Goal: Task Accomplishment & Management: Complete application form

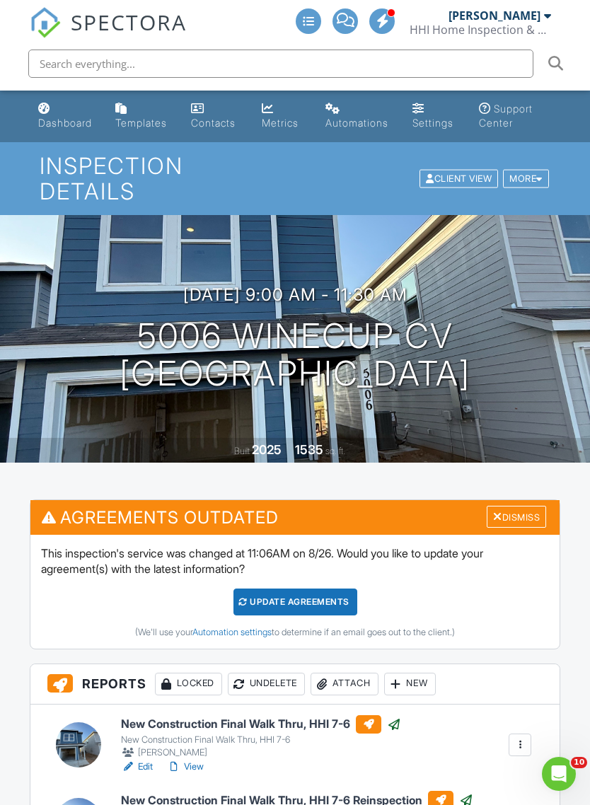
click at [48, 117] on div "Dashboard" at bounding box center [65, 123] width 54 height 12
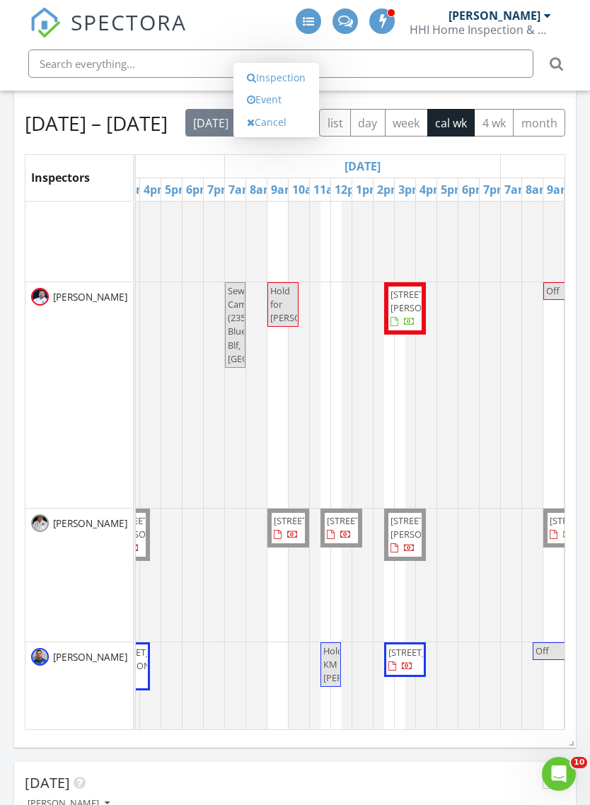
click at [269, 111] on link "Event" at bounding box center [276, 99] width 73 height 23
click at [273, 89] on link "Inspection" at bounding box center [276, 77] width 73 height 23
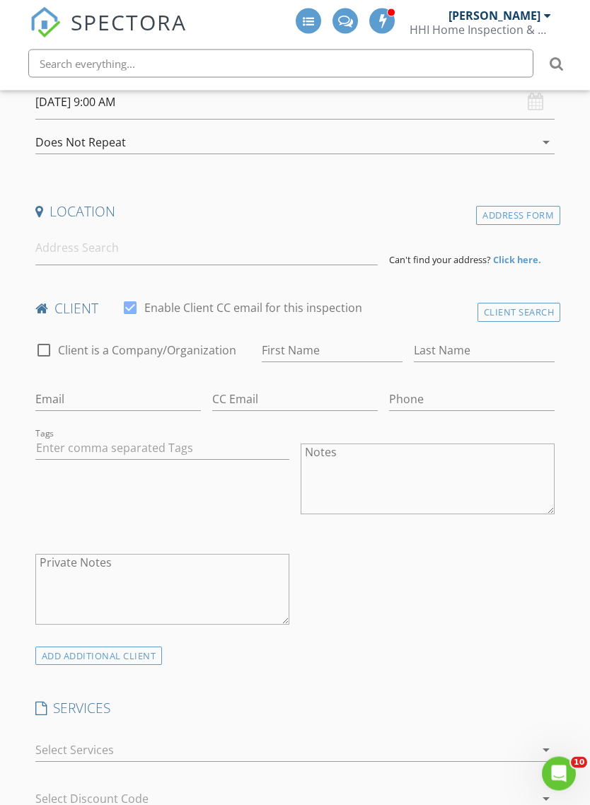
scroll to position [310, 0]
click at [74, 253] on input at bounding box center [206, 248] width 342 height 35
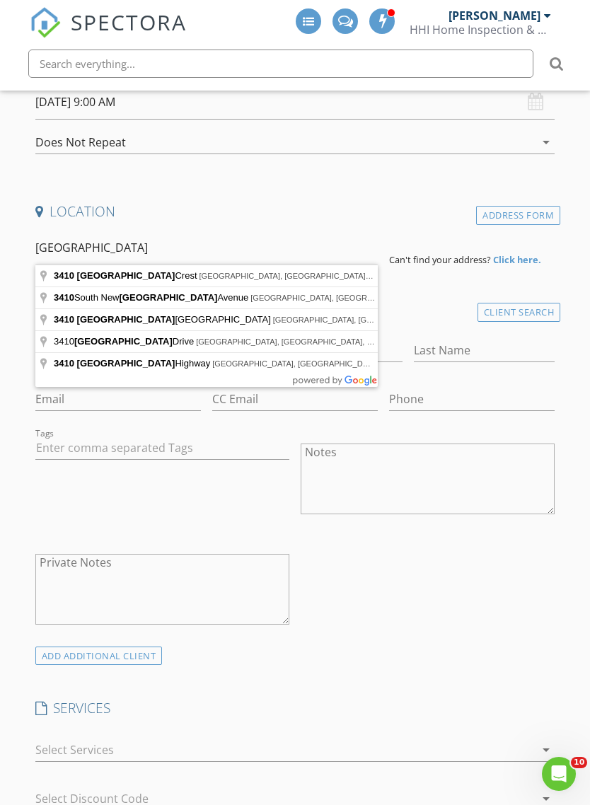
type input "3410 York Crest, San Antonio, TX, USA"
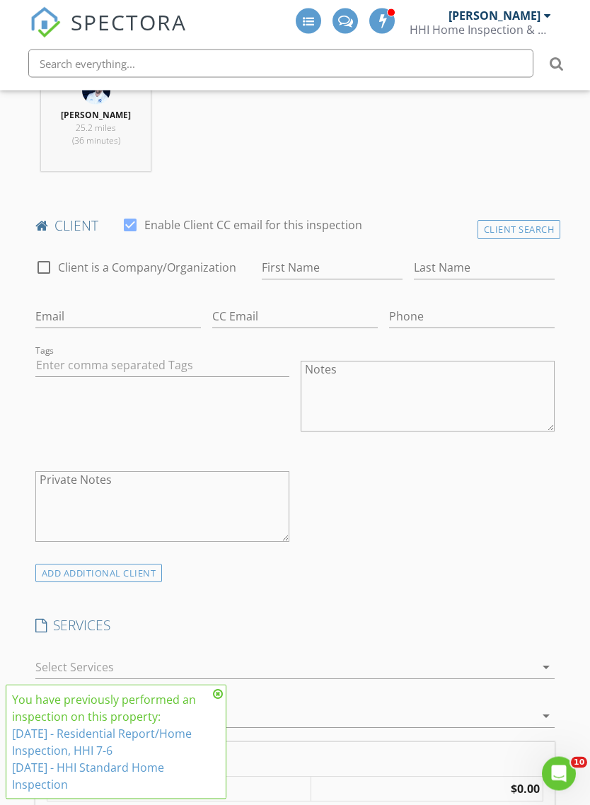
scroll to position [684, 0]
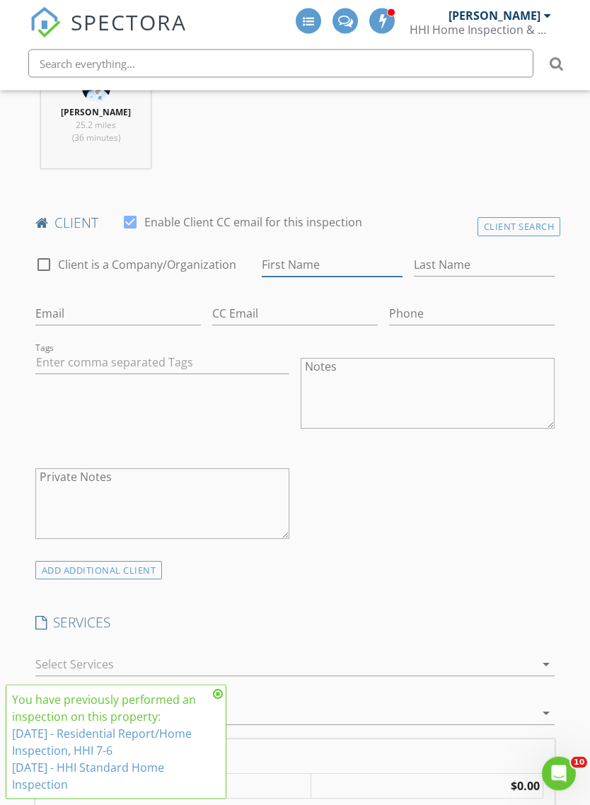
click at [297, 266] on input "First Name" at bounding box center [332, 265] width 141 height 23
type input "Vanessa"
click at [441, 255] on input "Last Name" at bounding box center [484, 265] width 141 height 23
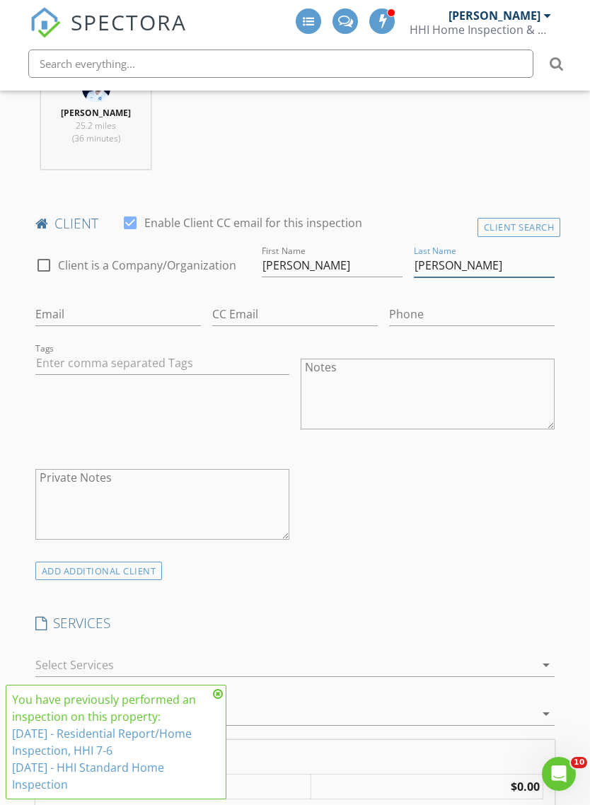
type input "Quintana"
click at [67, 308] on input "Email" at bounding box center [117, 314] width 165 height 23
click at [250, 311] on input "CC Email" at bounding box center [294, 314] width 165 height 23
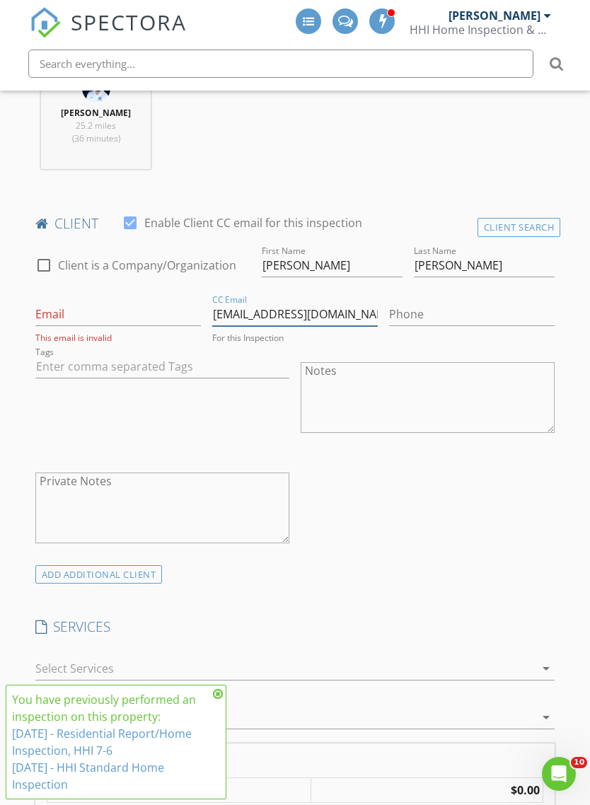
type input "Lisajimenezrealtor@gmail.com"
click at [460, 308] on input "Phone" at bounding box center [471, 314] width 165 height 23
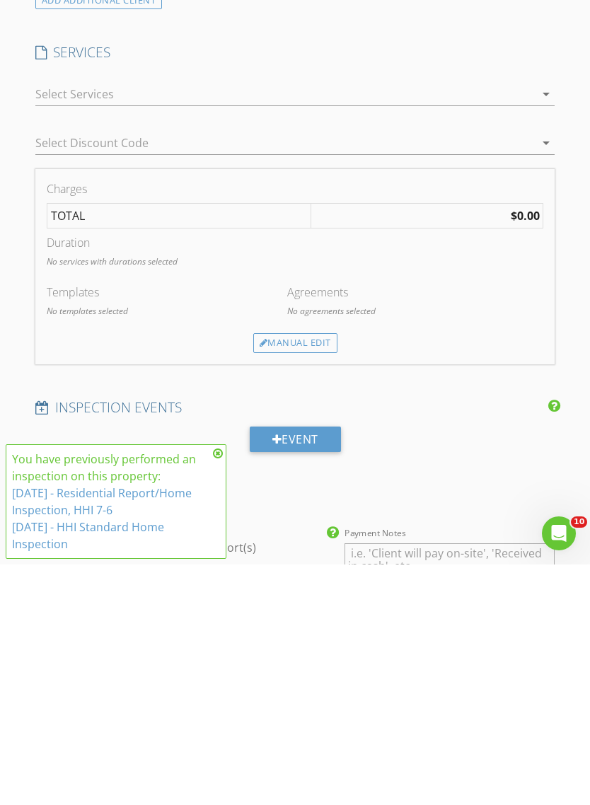
type input "210-307-7223"
click at [47, 323] on div at bounding box center [285, 334] width 500 height 23
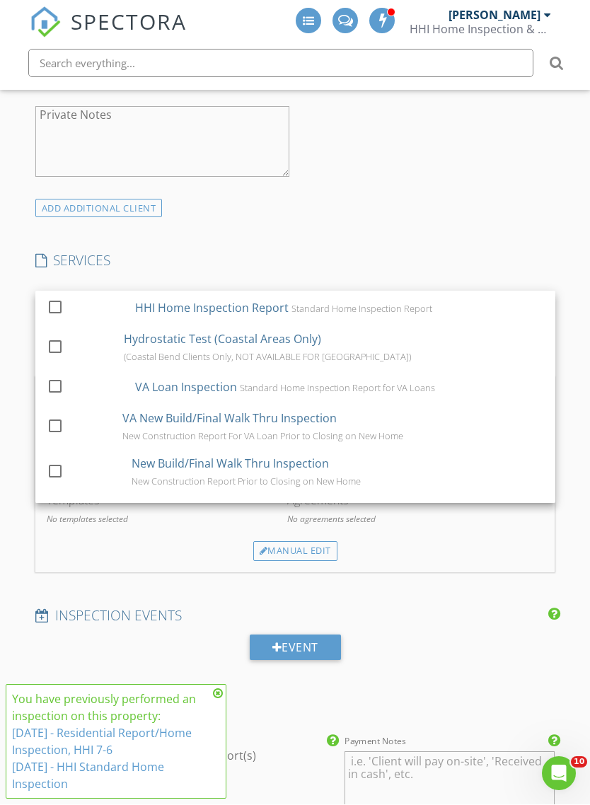
scroll to position [1050, 0]
click at [62, 302] on div at bounding box center [55, 307] width 24 height 24
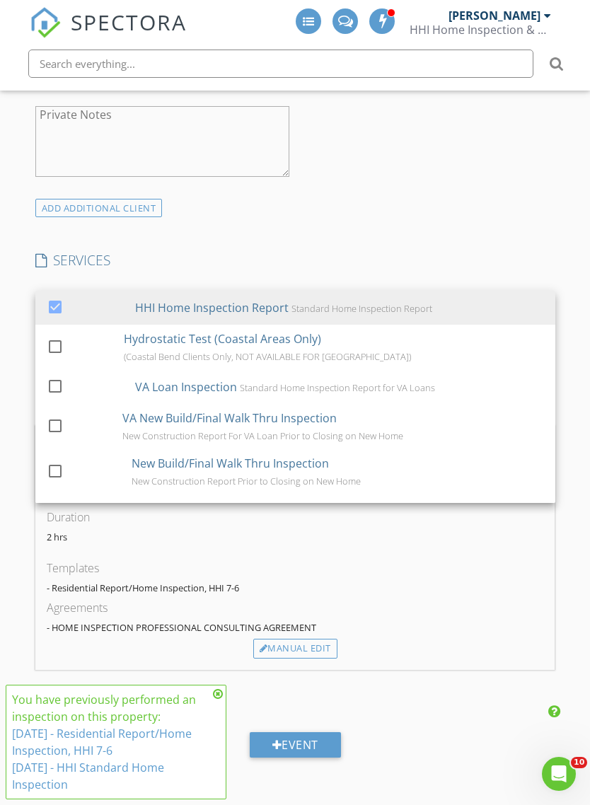
click at [17, 201] on div "New Inspection INSPECTOR(S) check_box_outline_blank JJ Henson check_box Justin …" at bounding box center [295, 566] width 590 height 2948
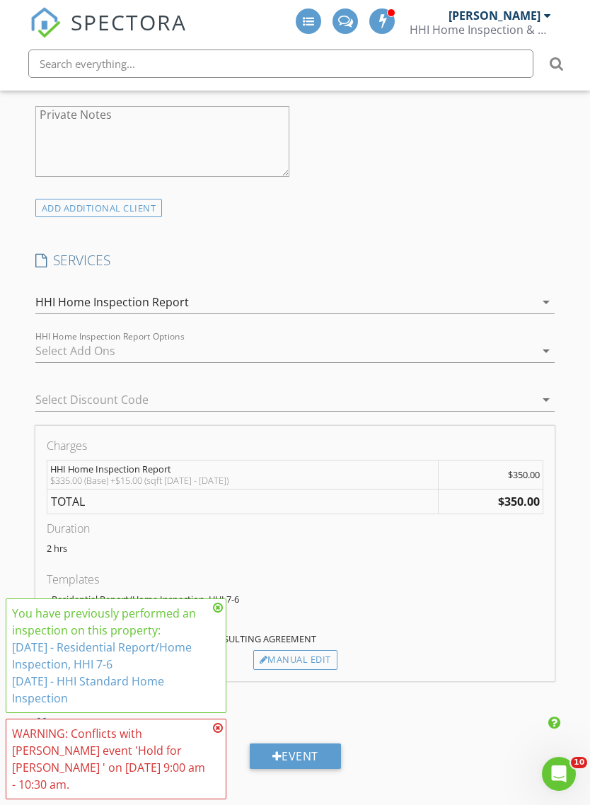
click at [55, 349] on div at bounding box center [285, 350] width 500 height 23
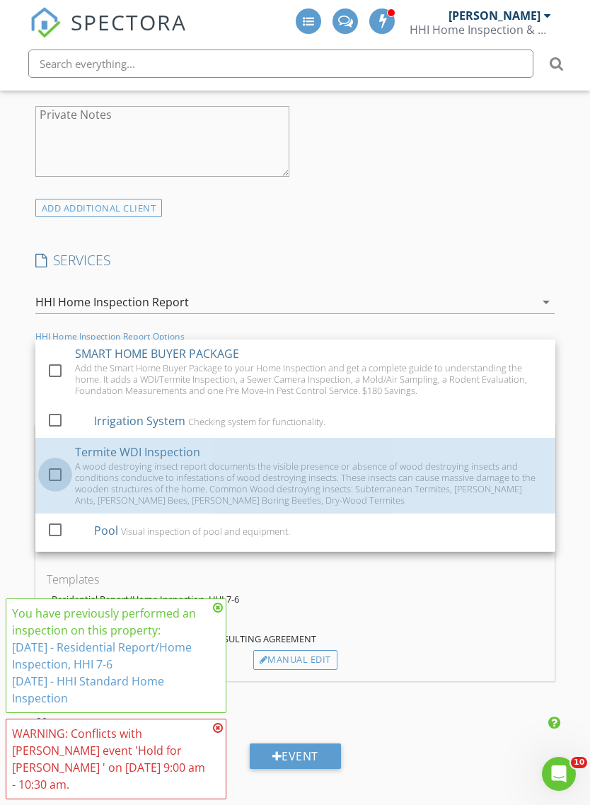
click at [65, 471] on div at bounding box center [55, 475] width 24 height 24
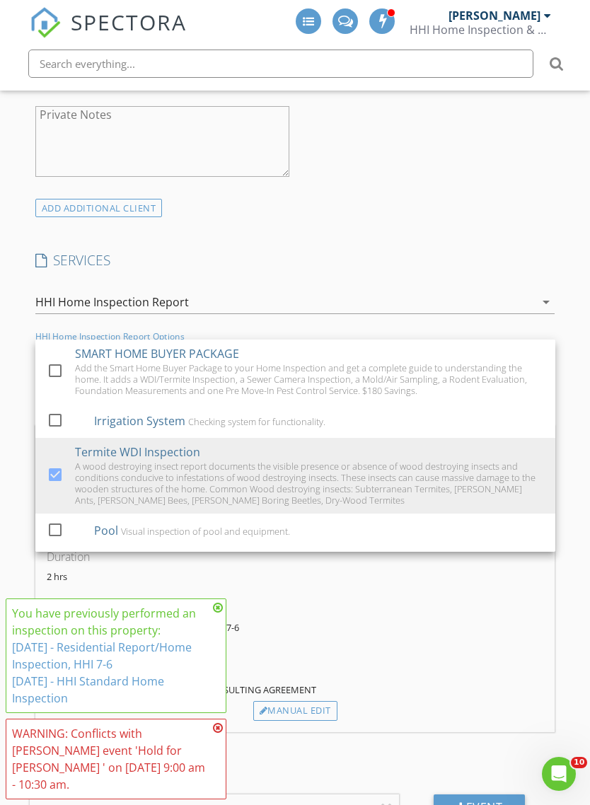
click at [14, 238] on div "New Inspection INSPECTOR(S) check_box_outline_blank JJ Henson check_box Justin …" at bounding box center [295, 662] width 590 height 3141
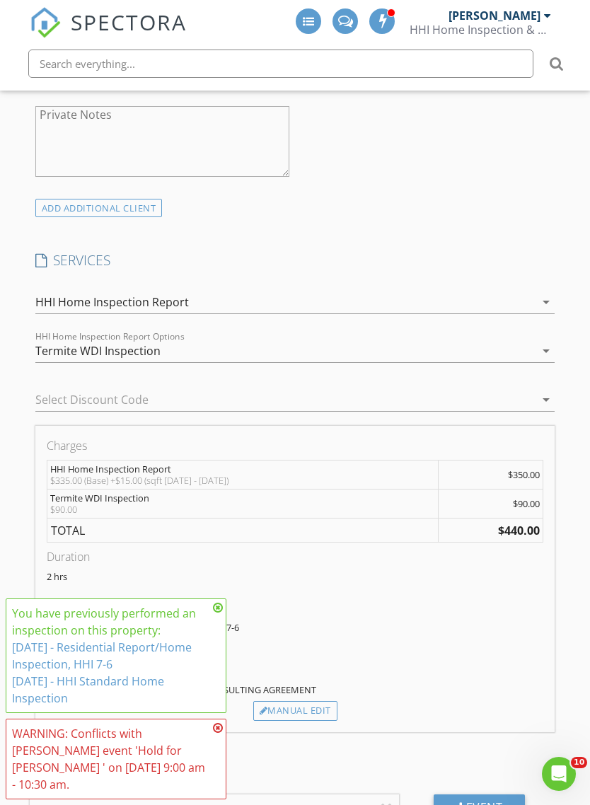
click at [72, 352] on div "Termite WDI Inspection" at bounding box center [97, 350] width 125 height 13
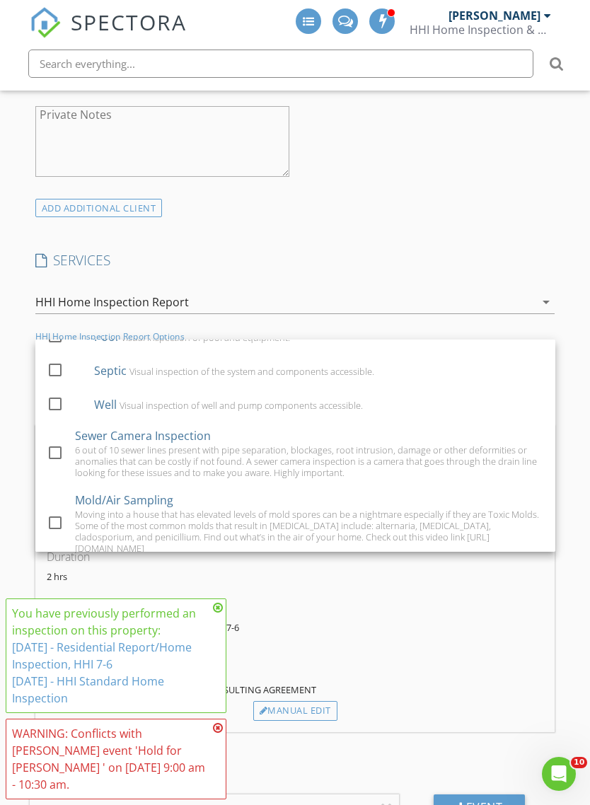
scroll to position [194, 0]
click at [57, 452] on div at bounding box center [55, 452] width 24 height 24
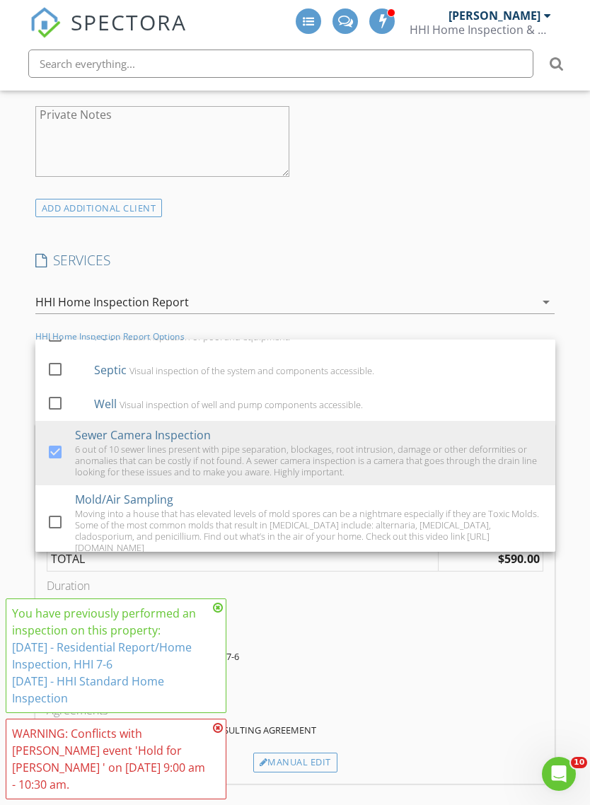
click at [11, 244] on div "New Inspection INSPECTOR(S) check_box_outline_blank JJ Henson check_box Justin …" at bounding box center [295, 771] width 590 height 3359
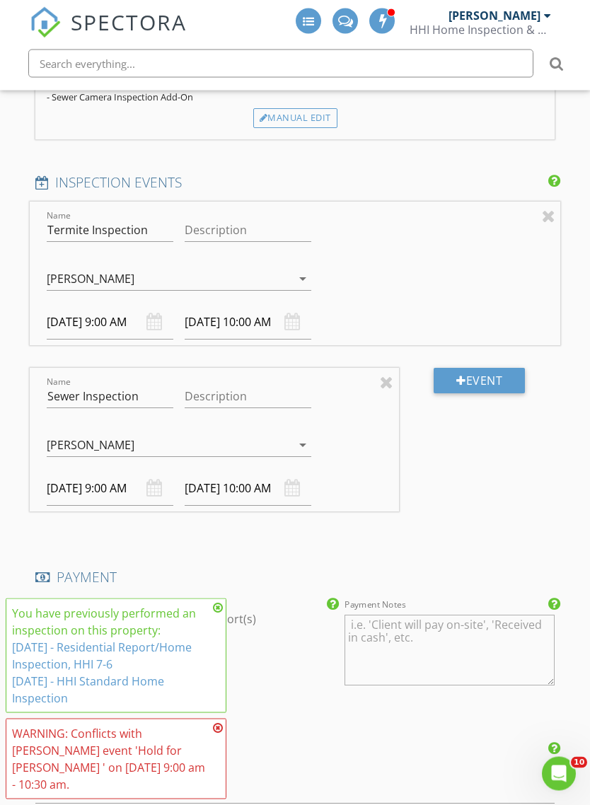
scroll to position [1696, 0]
click at [62, 274] on div "[PERSON_NAME]" at bounding box center [91, 277] width 88 height 13
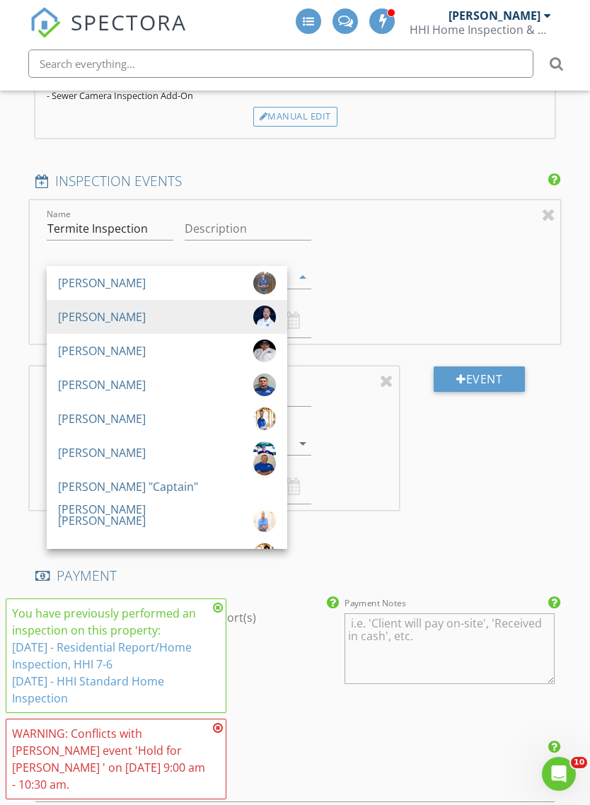
click at [83, 524] on div "[PERSON_NAME]" at bounding box center [102, 520] width 88 height 23
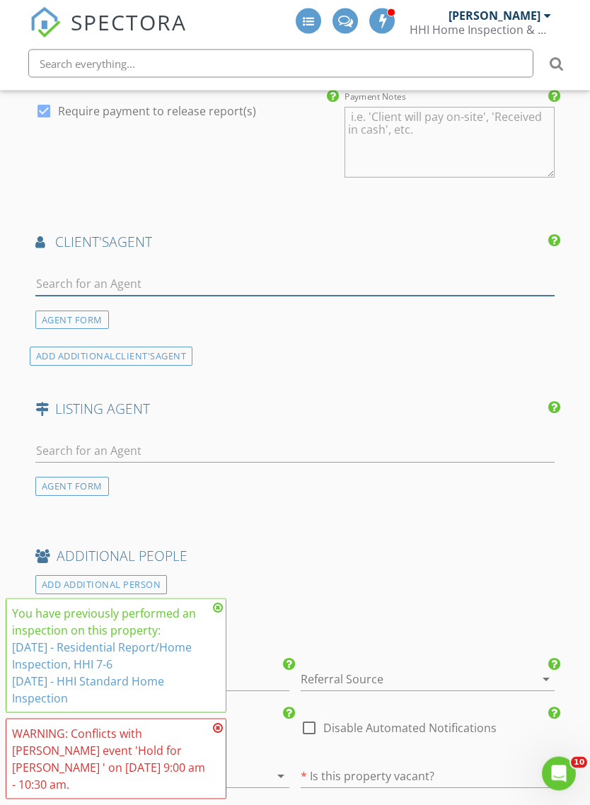
click at [62, 279] on input "text" at bounding box center [295, 284] width 520 height 23
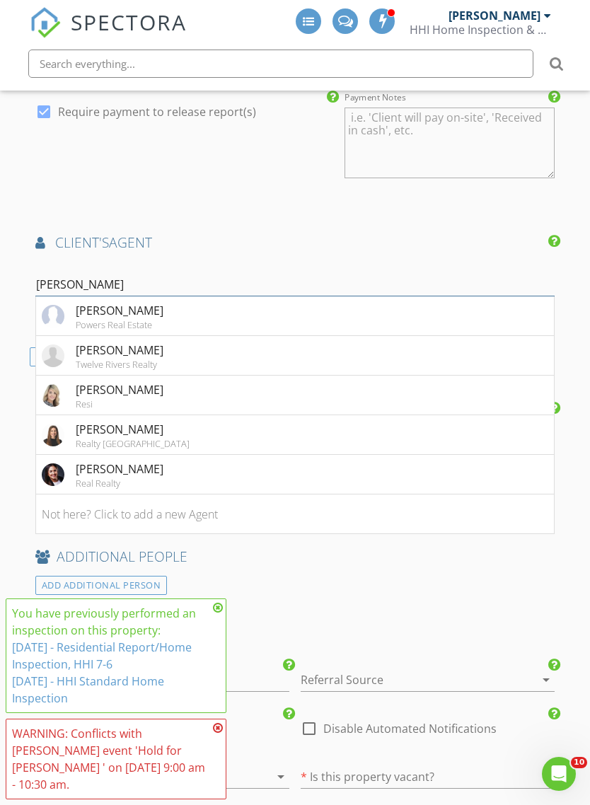
type input "Lisa j"
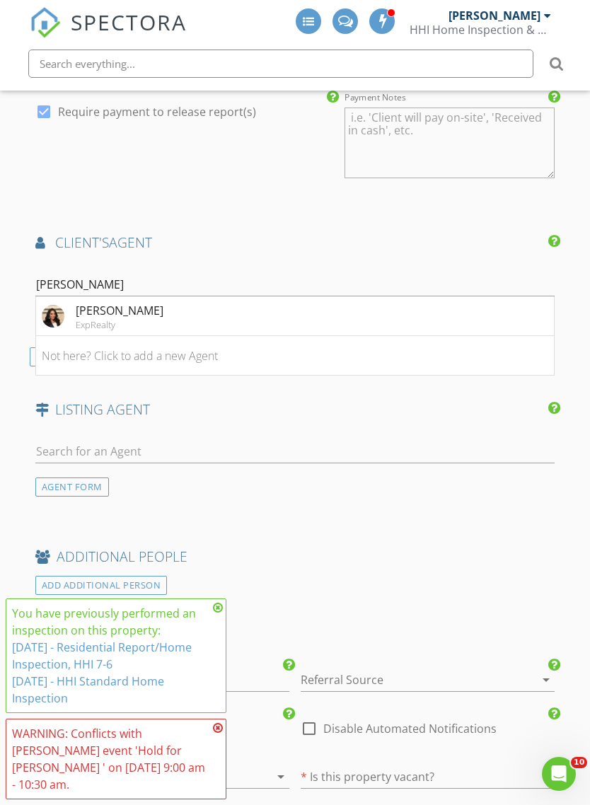
click at [81, 305] on div "Elizabeth Jimenez" at bounding box center [120, 310] width 88 height 17
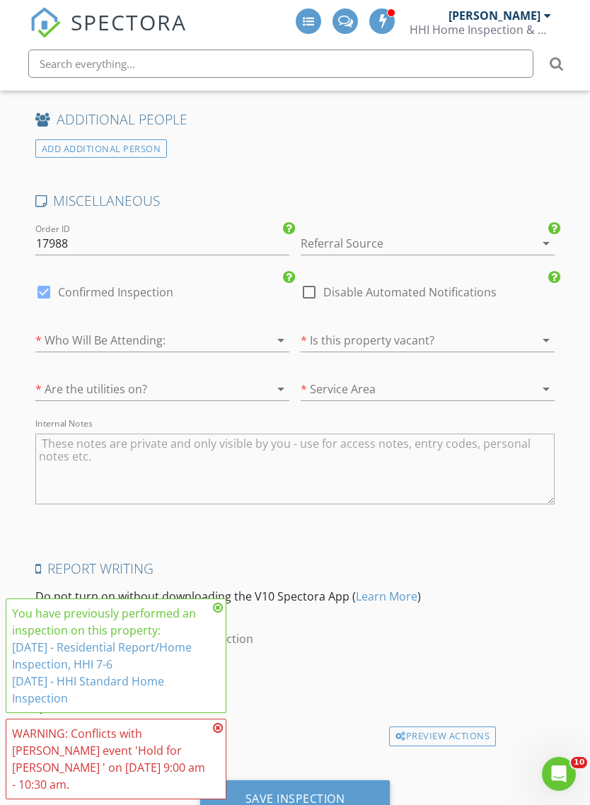
scroll to position [2861, 0]
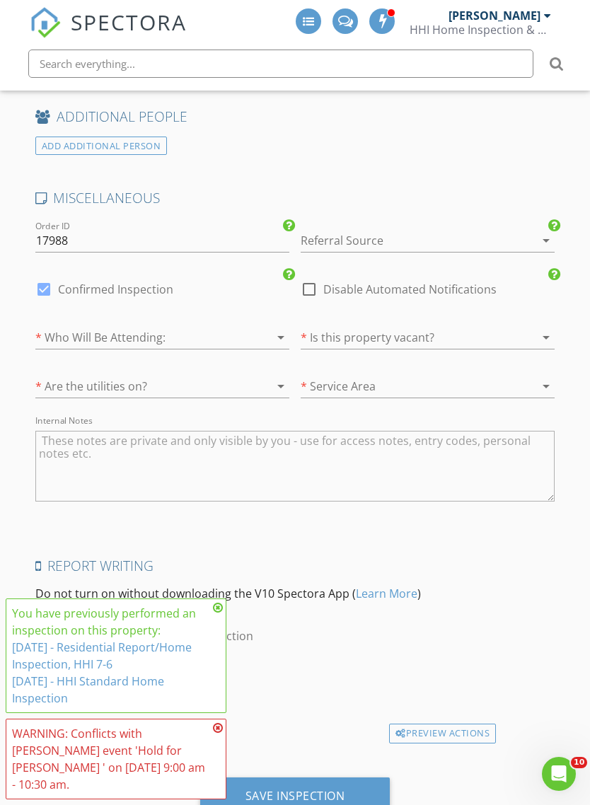
click at [339, 236] on div at bounding box center [408, 240] width 214 height 23
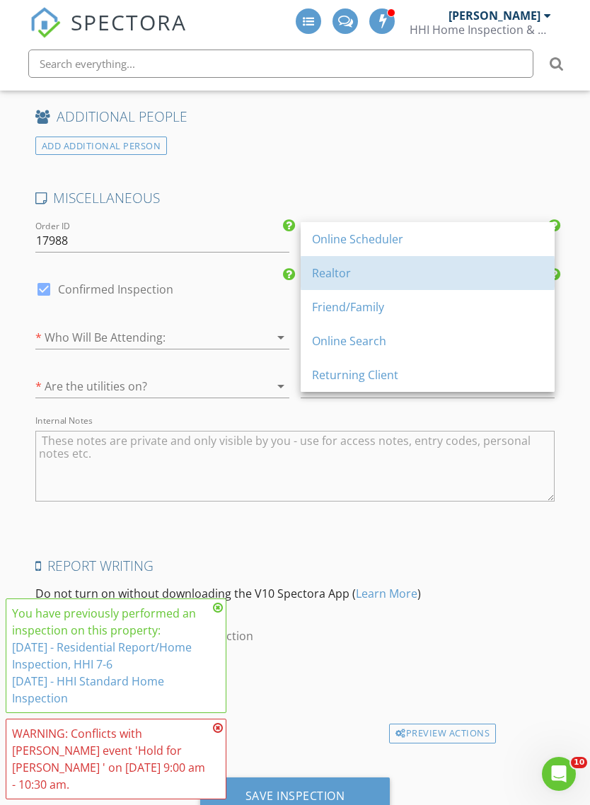
click at [335, 283] on div "Realtor" at bounding box center [427, 273] width 231 height 34
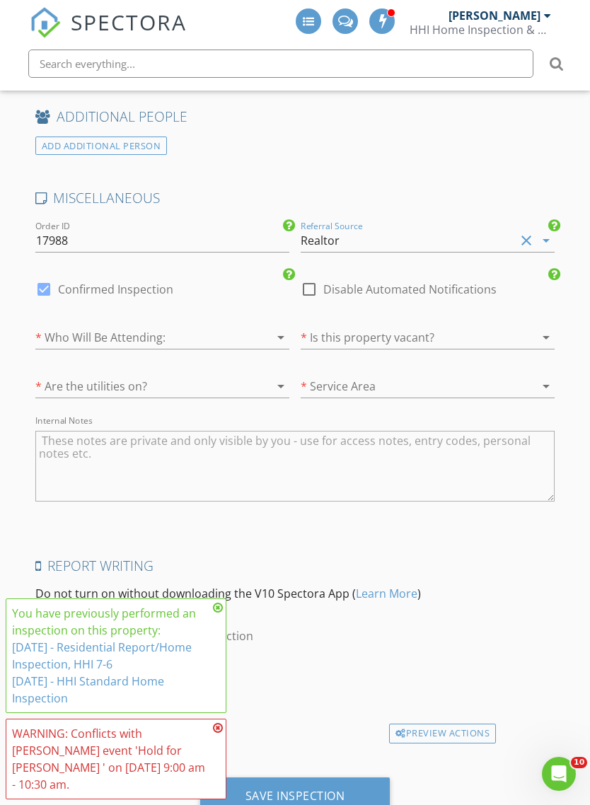
click at [81, 326] on div at bounding box center [142, 337] width 214 height 23
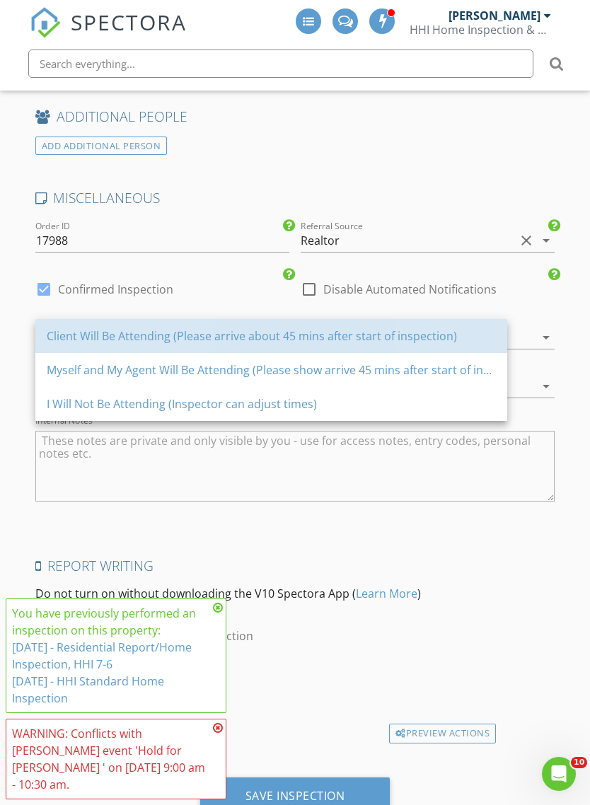
click at [58, 332] on div "Client Will Be Attending (Please arrive about 45 mins after start of inspection)" at bounding box center [271, 335] width 449 height 17
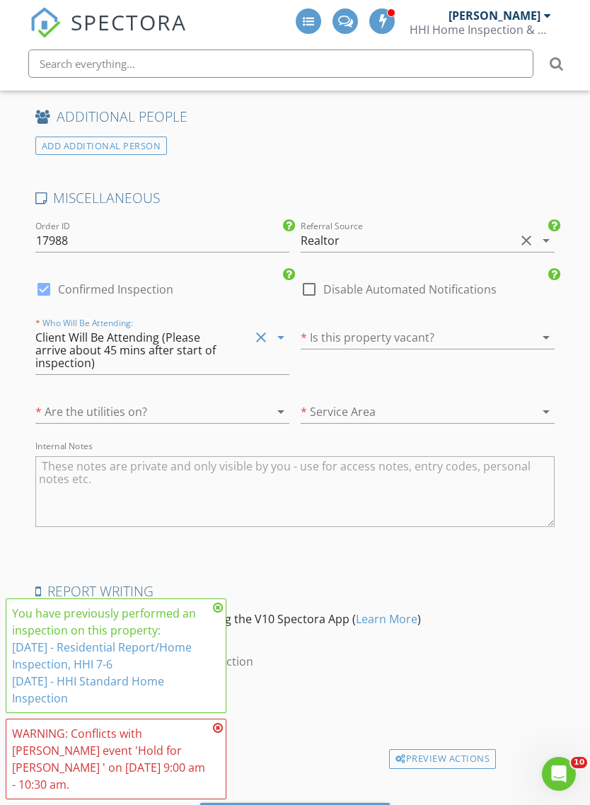
click at [345, 326] on div at bounding box center [408, 337] width 214 height 23
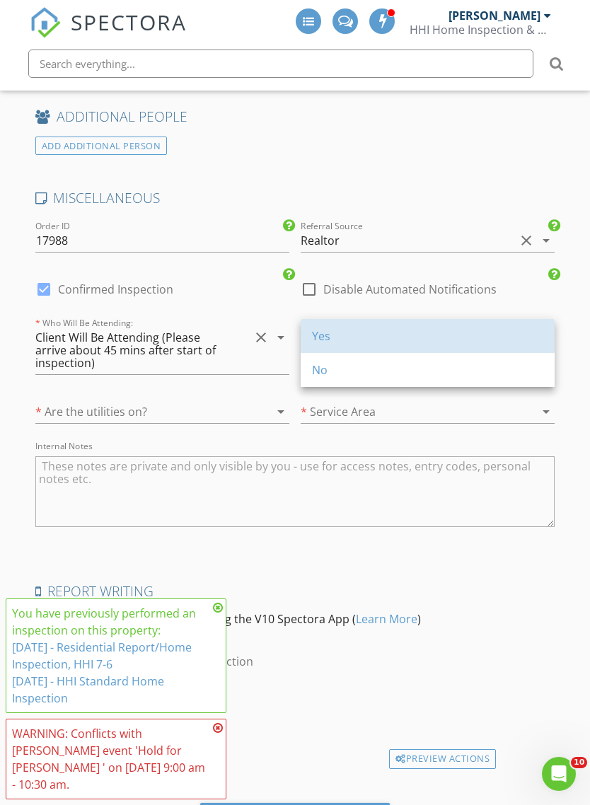
click at [329, 339] on div "Yes" at bounding box center [427, 335] width 231 height 17
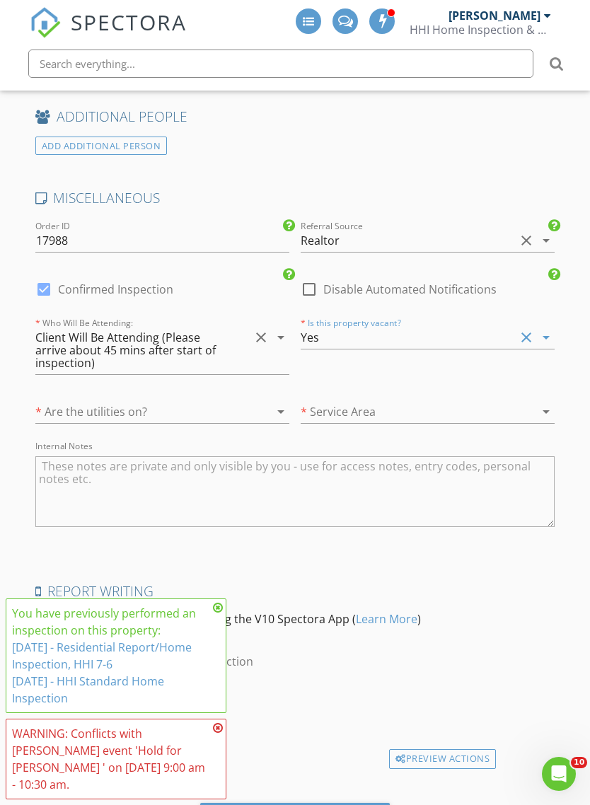
click at [57, 406] on div at bounding box center [142, 411] width 214 height 23
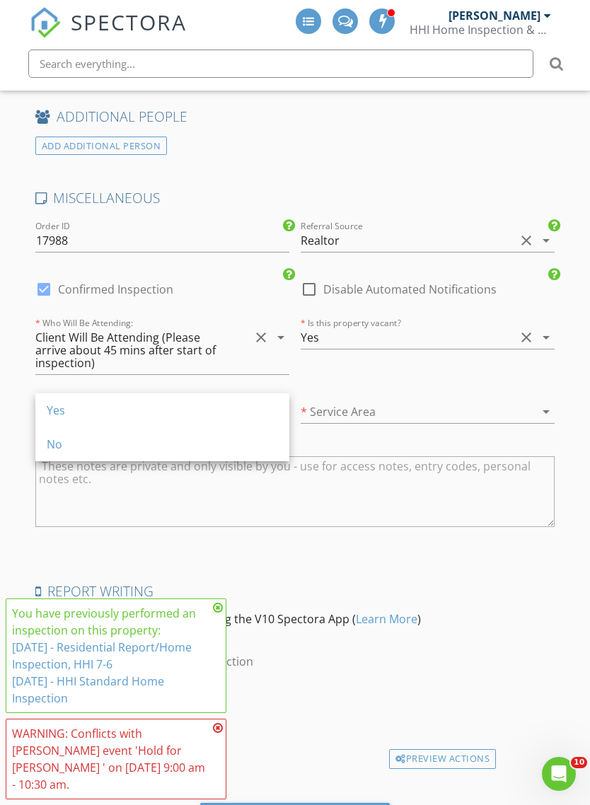
click at [58, 415] on div "Yes" at bounding box center [162, 410] width 231 height 17
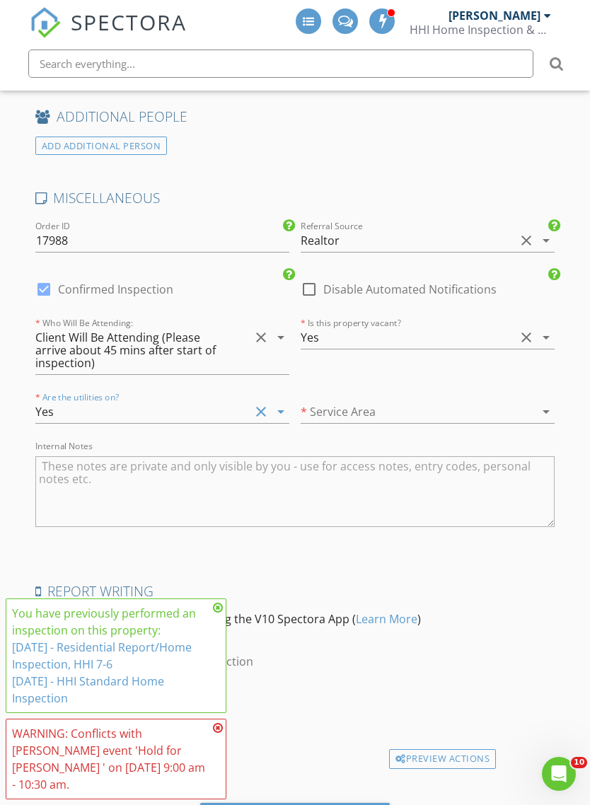
click at [341, 400] on div at bounding box center [408, 411] width 214 height 23
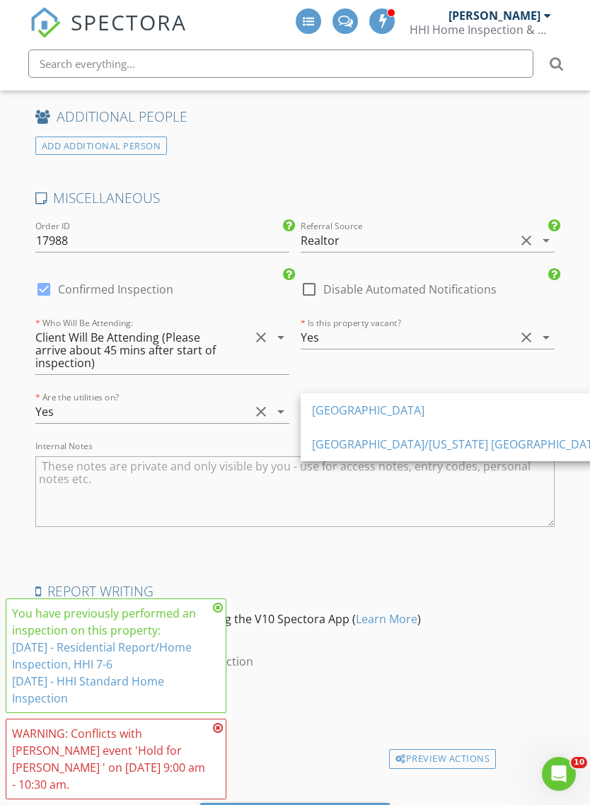
click at [320, 408] on div "San Antonio Region" at bounding box center [457, 410] width 291 height 17
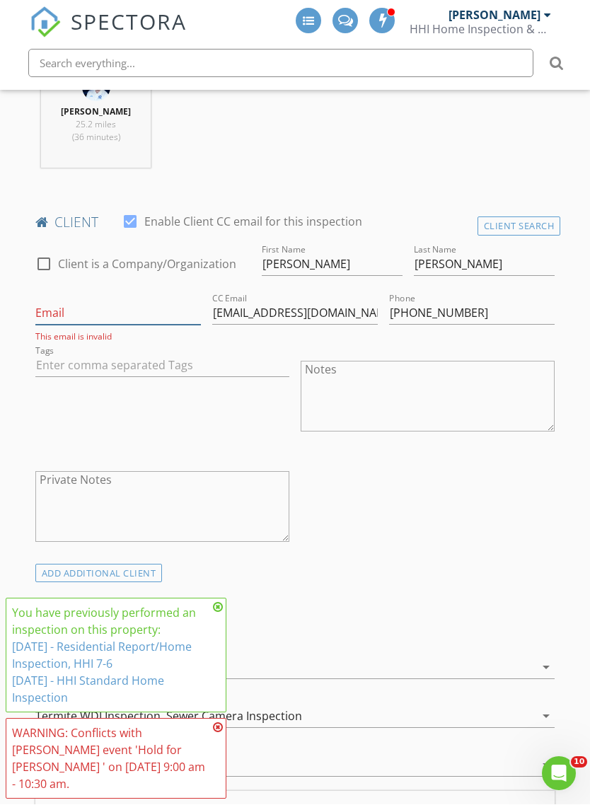
click at [57, 308] on input "Email" at bounding box center [117, 313] width 165 height 23
type input "Vquintana09@yahoo.com"
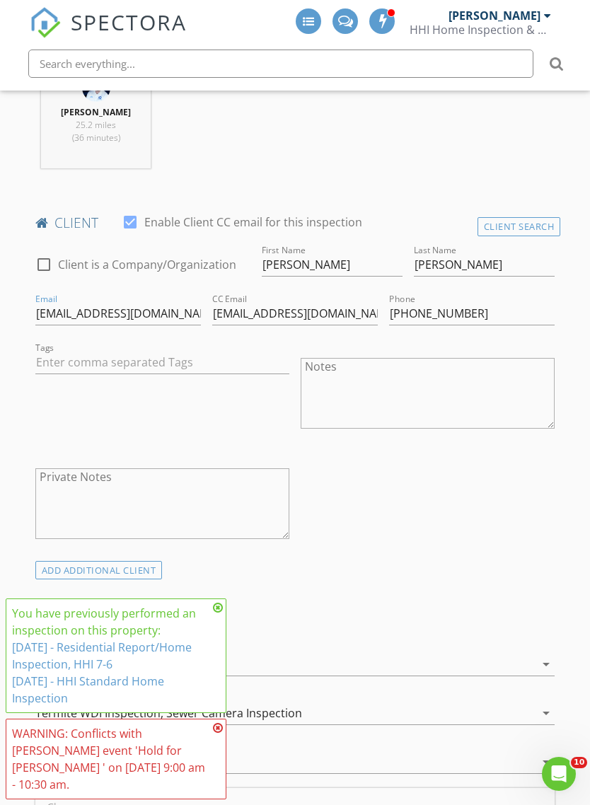
click at [100, 402] on div "Tags" at bounding box center [162, 394] width 265 height 110
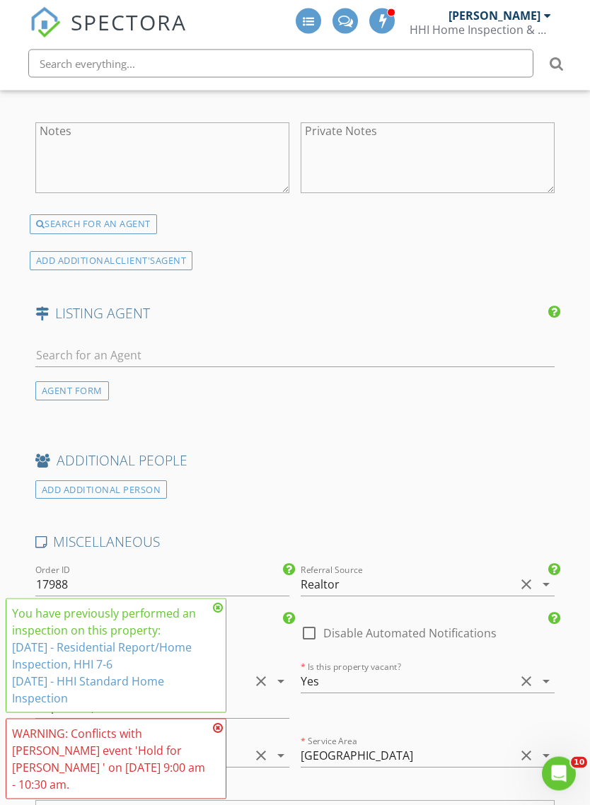
click at [216, 613] on icon at bounding box center [218, 607] width 10 height 11
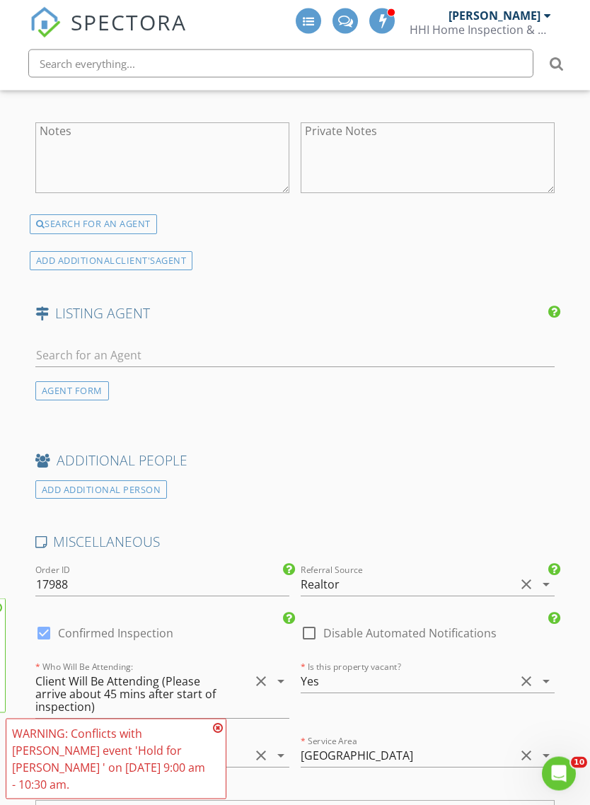
scroll to position [2514, 0]
click at [217, 733] on icon at bounding box center [218, 727] width 10 height 11
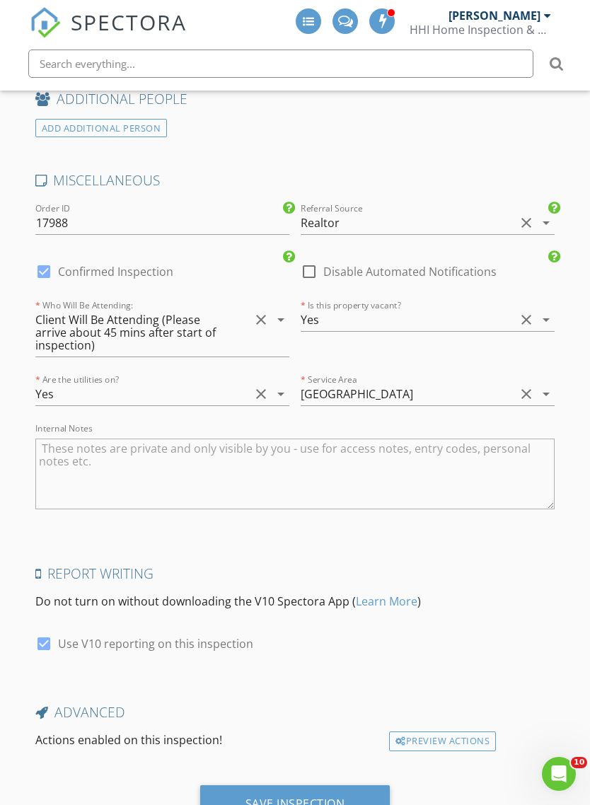
scroll to position [2912, 0]
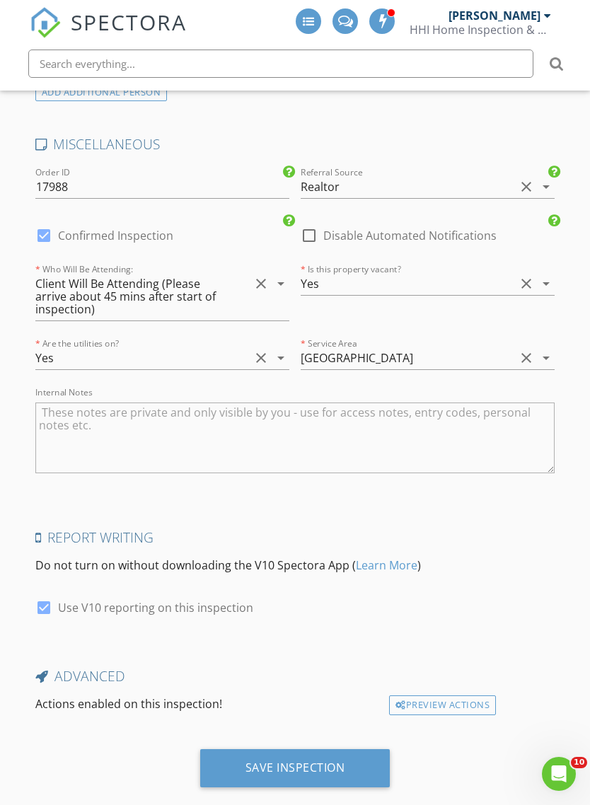
click at [281, 760] on div "Save Inspection" at bounding box center [295, 767] width 100 height 14
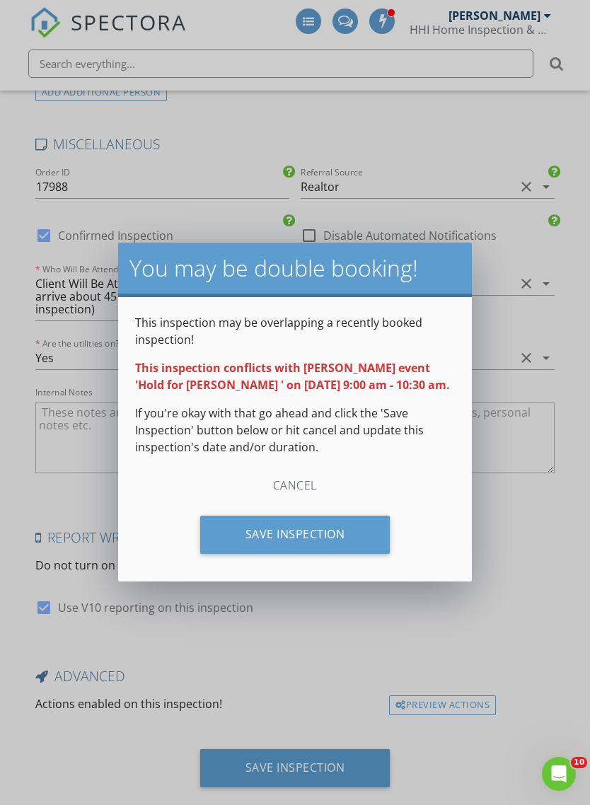
click at [257, 530] on div "Save Inspection" at bounding box center [295, 535] width 190 height 38
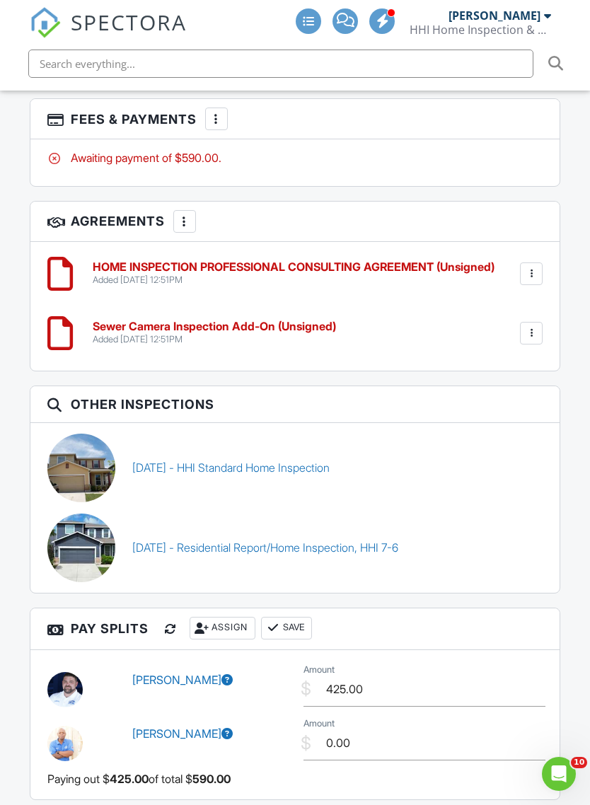
scroll to position [2749, 0]
click at [167, 540] on link "07/07/2025 - Residential Report/Home Inspection, HHI 7-6" at bounding box center [265, 548] width 266 height 16
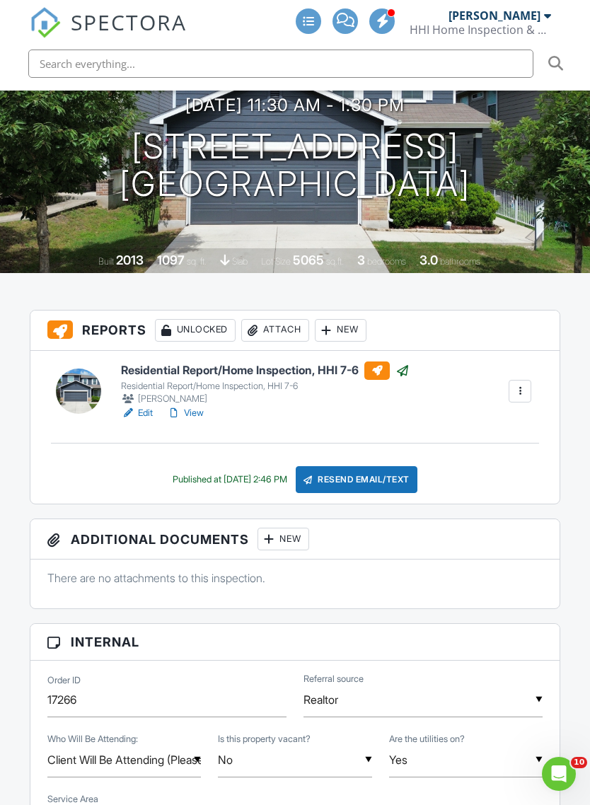
scroll to position [117, 0]
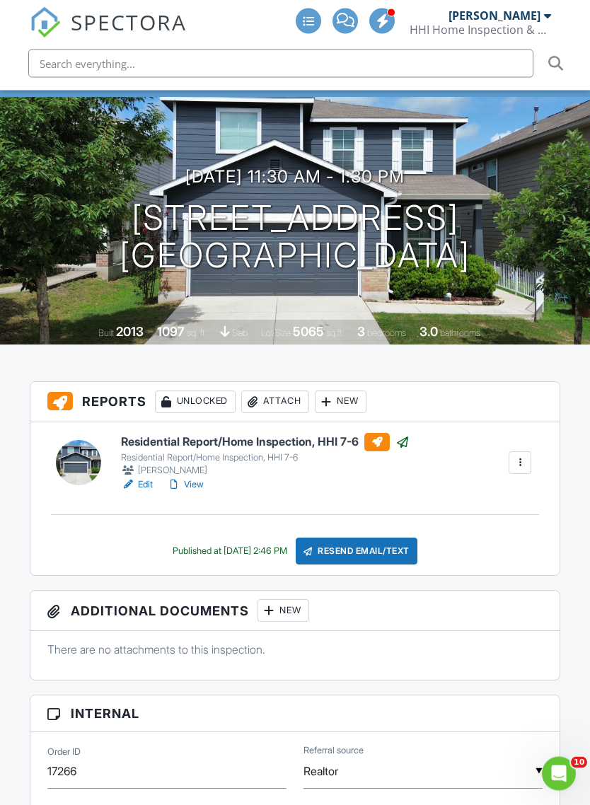
click at [192, 478] on link "View" at bounding box center [185, 485] width 37 height 14
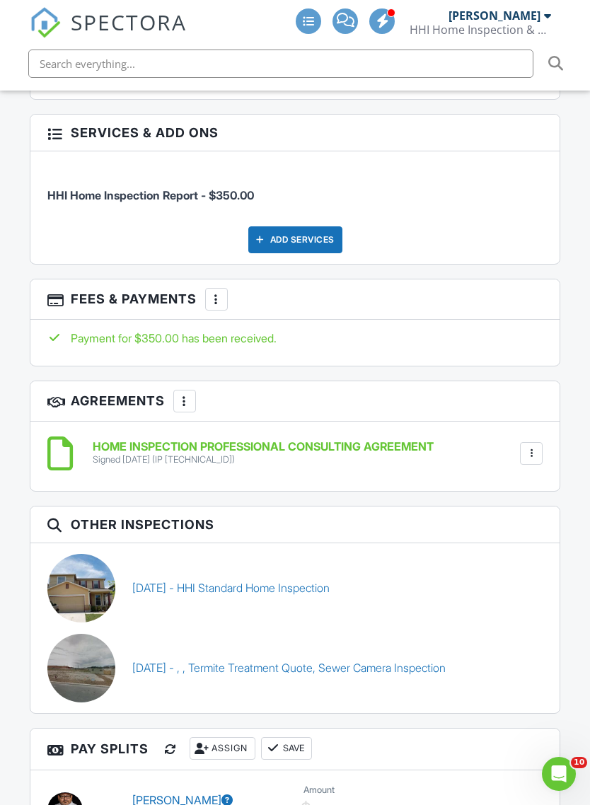
scroll to position [2234, 0]
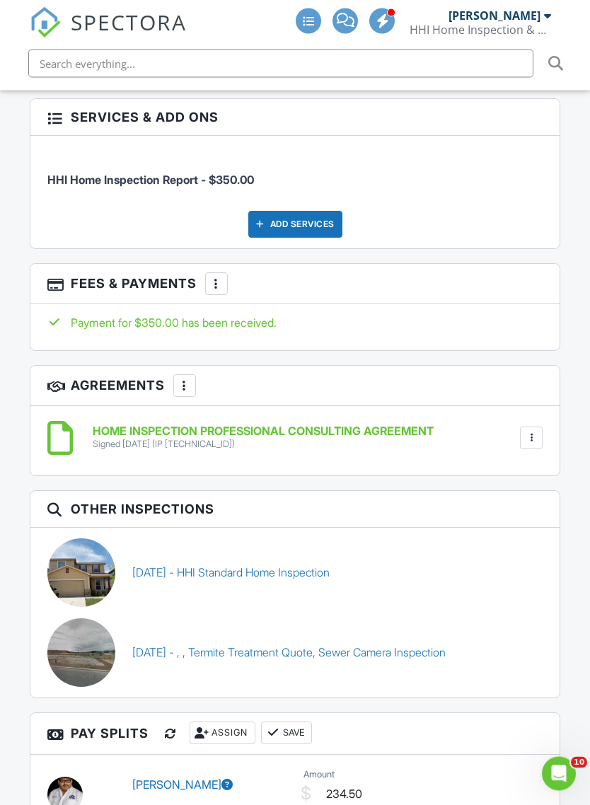
click at [143, 565] on link "[DATE] - HHI Standard Home Inspection" at bounding box center [230, 573] width 197 height 16
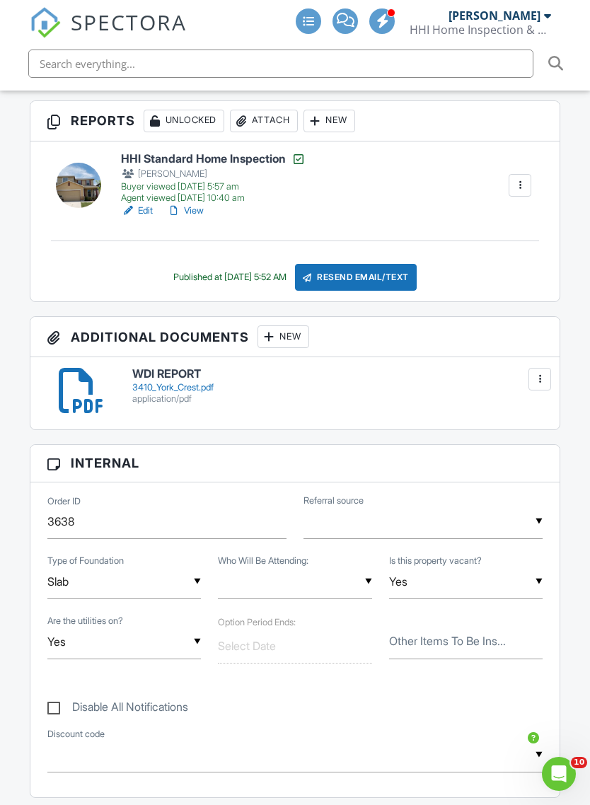
scroll to position [366, 0]
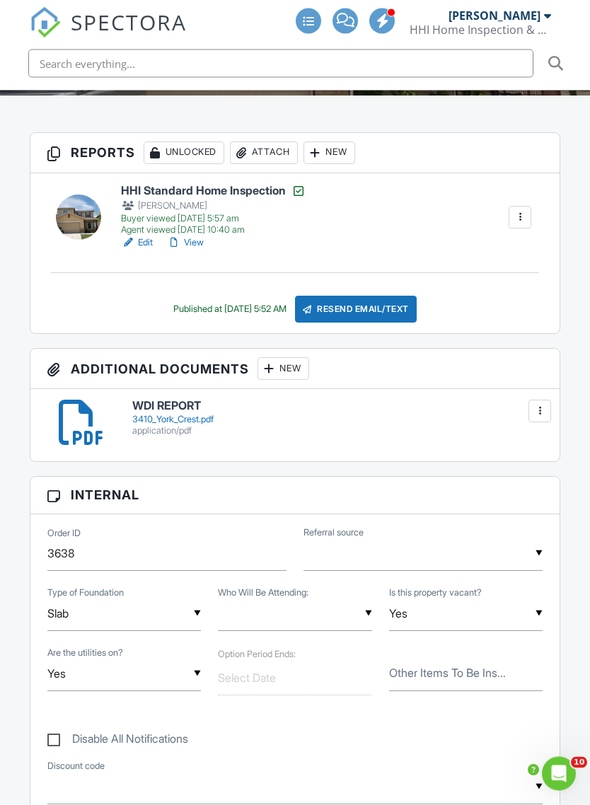
click at [185, 236] on link "View" at bounding box center [185, 243] width 37 height 14
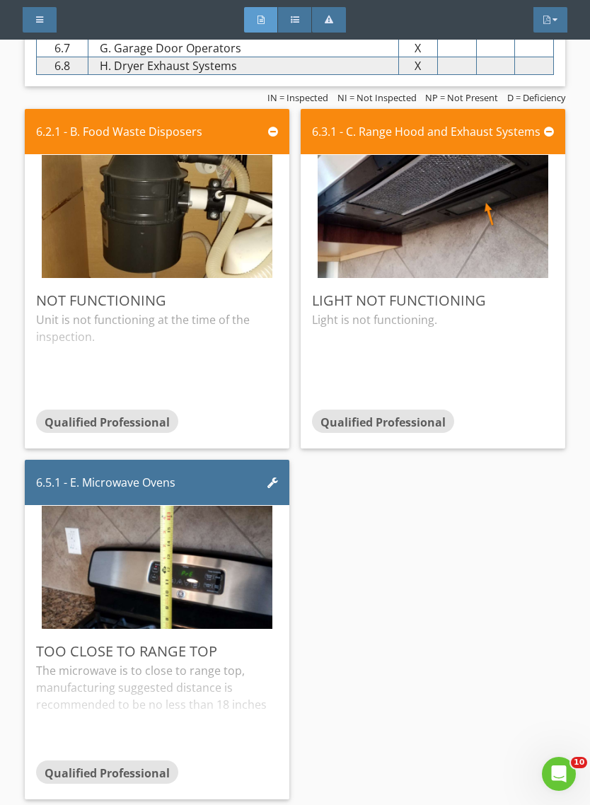
scroll to position [7484, 0]
click at [60, 580] on img at bounding box center [157, 568] width 231 height 308
